Goal: Task Accomplishment & Management: Use online tool/utility

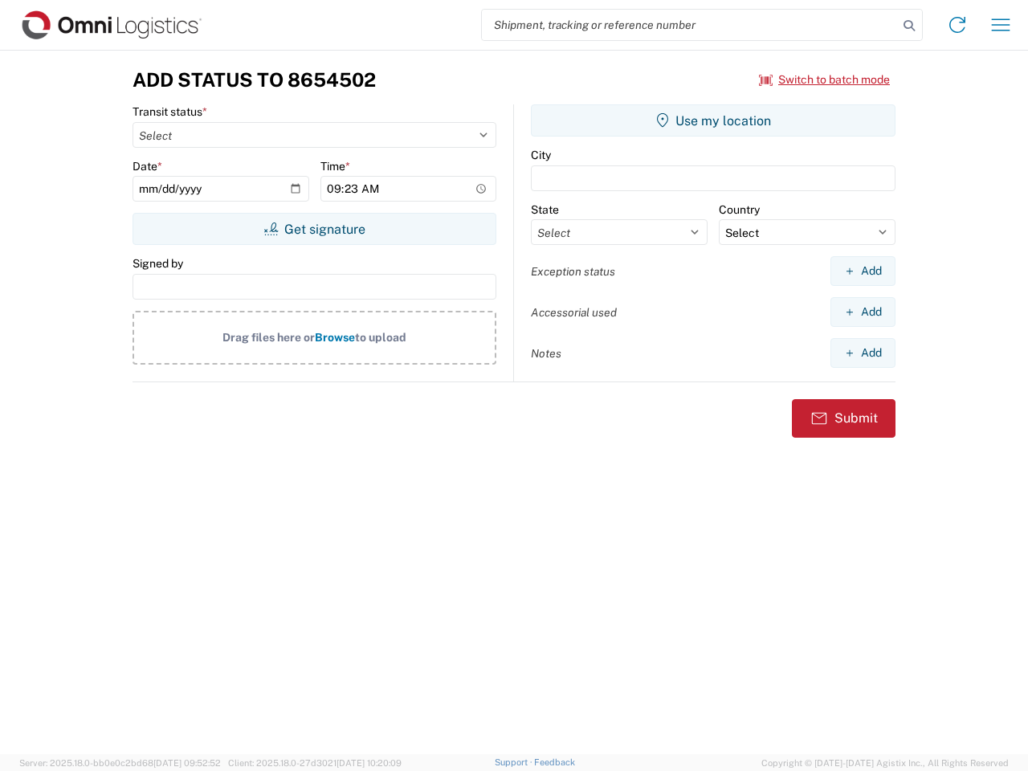
click at [690, 25] on input "search" at bounding box center [690, 25] width 416 height 31
click at [909, 26] on icon at bounding box center [909, 25] width 22 height 22
click at [957, 25] on icon at bounding box center [957, 25] width 26 height 26
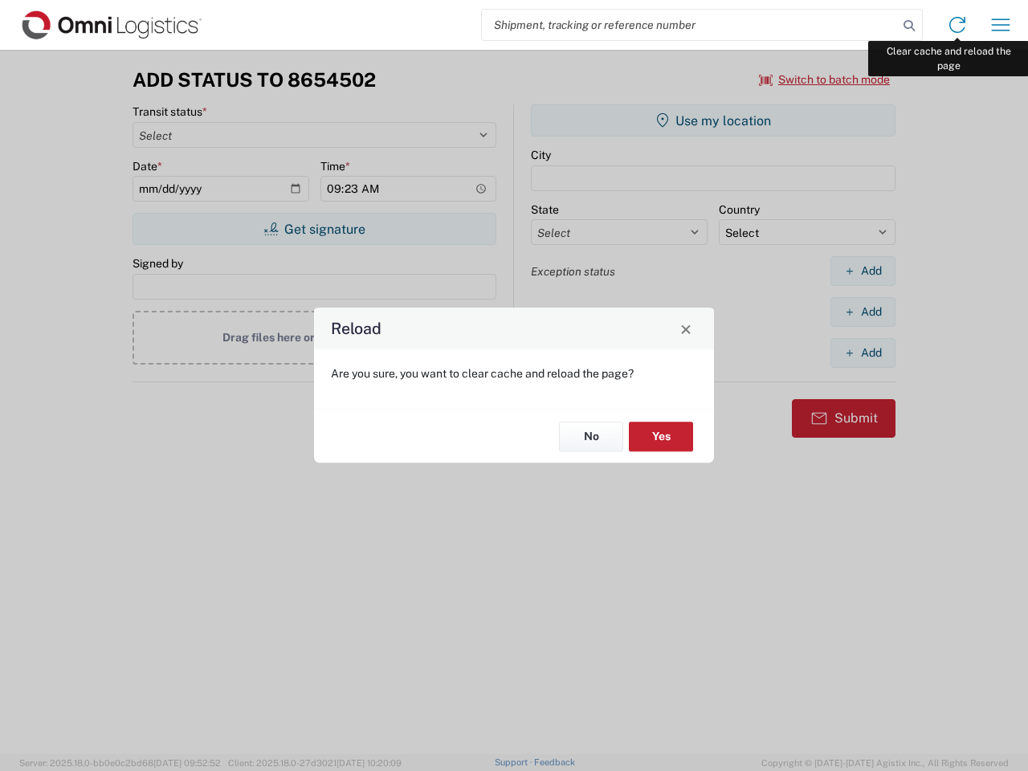
click at [1001, 25] on div "Reload Are you sure, you want to clear cache and reload the page? No Yes" at bounding box center [514, 385] width 1028 height 771
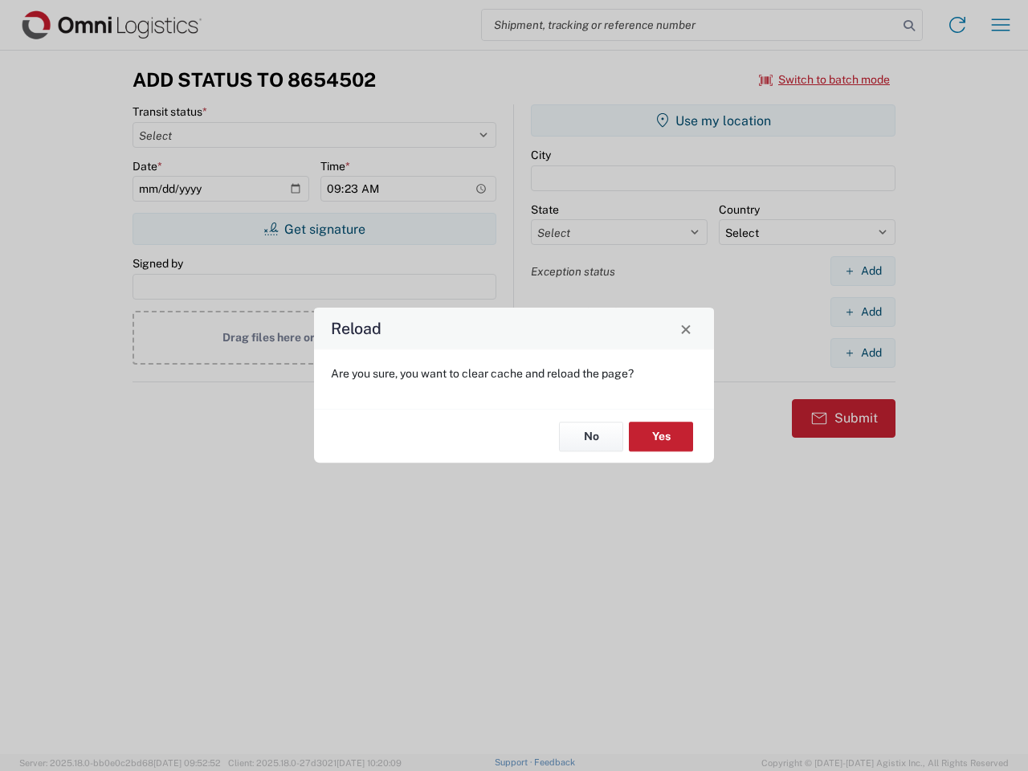
click at [825, 80] on div "Reload Are you sure, you want to clear cache and reload the page? No Yes" at bounding box center [514, 385] width 1028 height 771
click at [314, 229] on div "Reload Are you sure, you want to clear cache and reload the page? No Yes" at bounding box center [514, 385] width 1028 height 771
click at [713, 120] on div "Reload Are you sure, you want to clear cache and reload the page? No Yes" at bounding box center [514, 385] width 1028 height 771
click at [863, 271] on div "Reload Are you sure, you want to clear cache and reload the page? No Yes" at bounding box center [514, 385] width 1028 height 771
click at [863, 312] on div "Reload Are you sure, you want to clear cache and reload the page? No Yes" at bounding box center [514, 385] width 1028 height 771
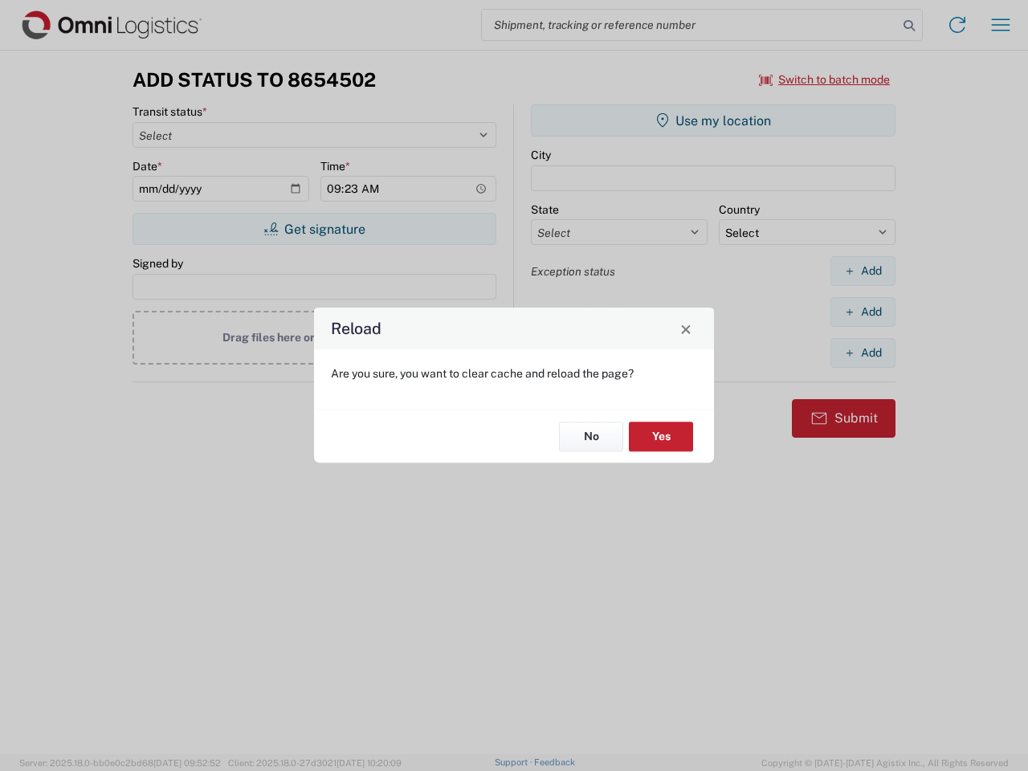
click at [863, 353] on div "Reload Are you sure, you want to clear cache and reload the page? No Yes" at bounding box center [514, 385] width 1028 height 771
